Goal: Task Accomplishment & Management: Complete application form

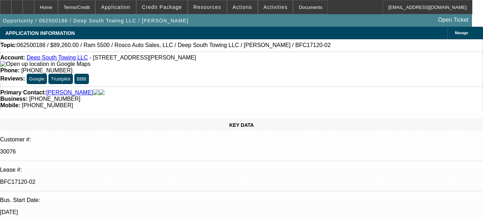
select select "0"
select select "2"
select select "0"
select select "2"
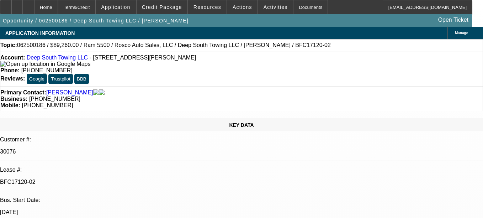
select select "0"
select select "2"
select select "0"
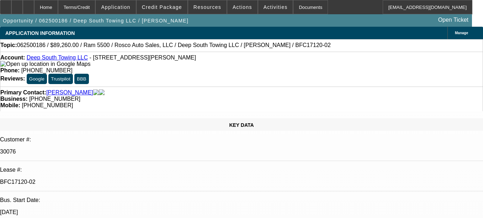
select select "2"
select select "0"
select select "1"
select select "2"
select select "6"
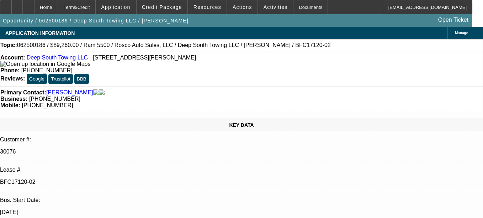
select select "1"
select select "2"
select select "6"
select select "1"
select select "2"
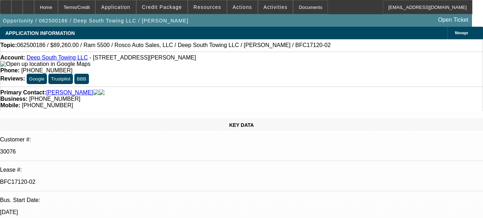
select select "6"
select select "1"
select select "2"
select select "6"
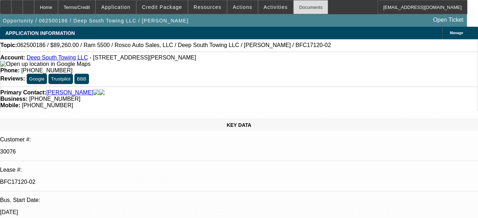
click at [293, 5] on div "Documents" at bounding box center [310, 7] width 35 height 14
